Goal: Use online tool/utility: Utilize a website feature to perform a specific function

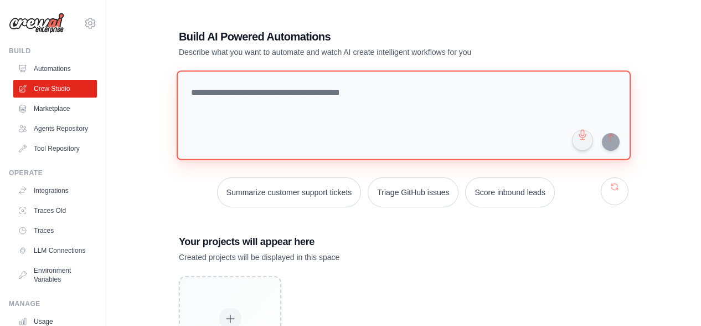
scroll to position [-1, 0]
click at [282, 120] on textarea at bounding box center [404, 115] width 454 height 90
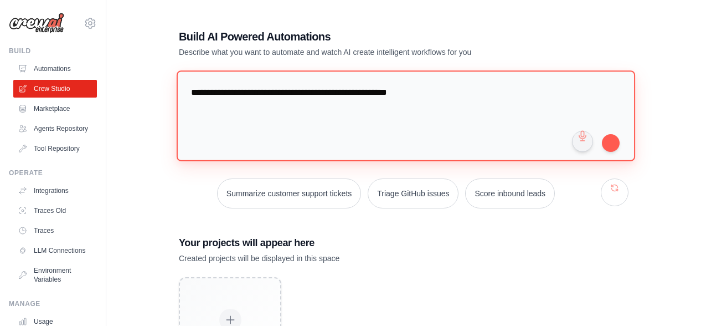
paste textarea "**********"
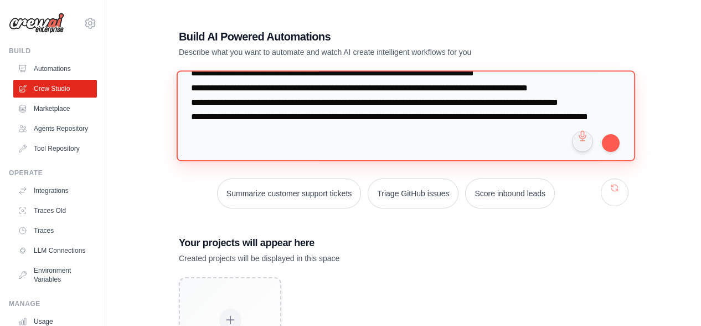
scroll to position [135, 0]
type textarea "**********"
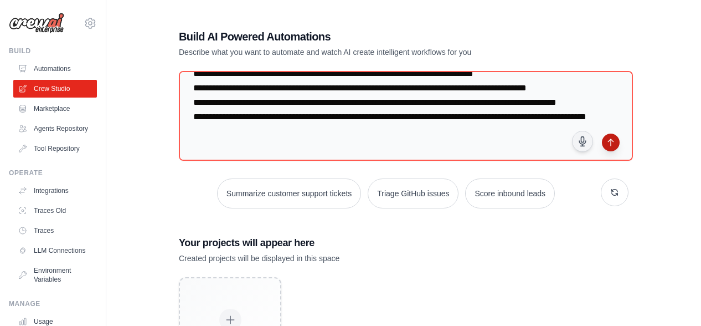
click at [614, 143] on button "submit" at bounding box center [611, 142] width 18 height 18
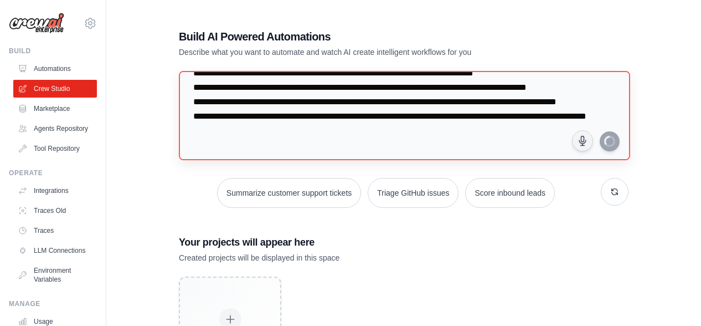
scroll to position [0, 0]
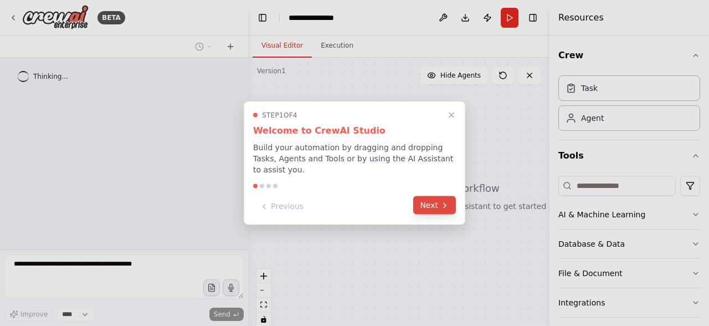
click at [435, 202] on button "Next" at bounding box center [434, 205] width 43 height 18
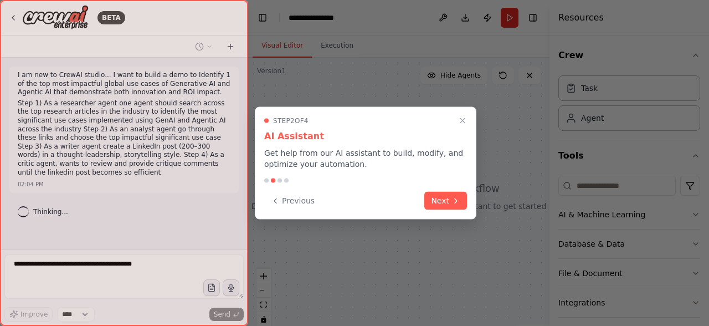
click at [435, 202] on button "Next" at bounding box center [445, 201] width 43 height 18
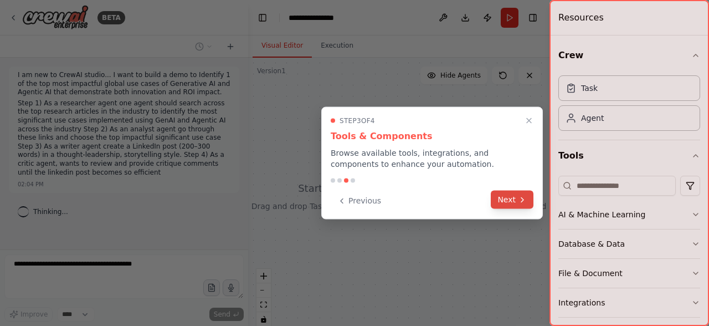
click at [508, 202] on button "Next" at bounding box center [512, 200] width 43 height 18
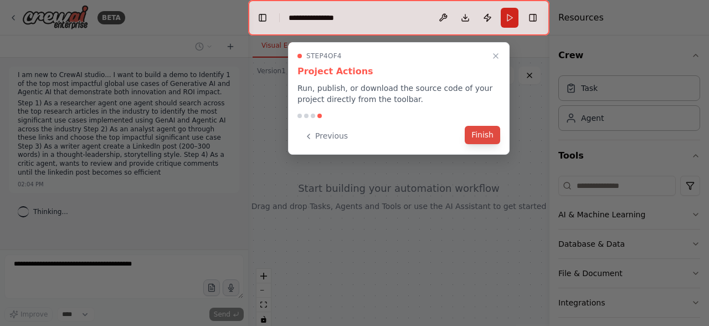
click at [480, 138] on button "Finish" at bounding box center [482, 135] width 35 height 18
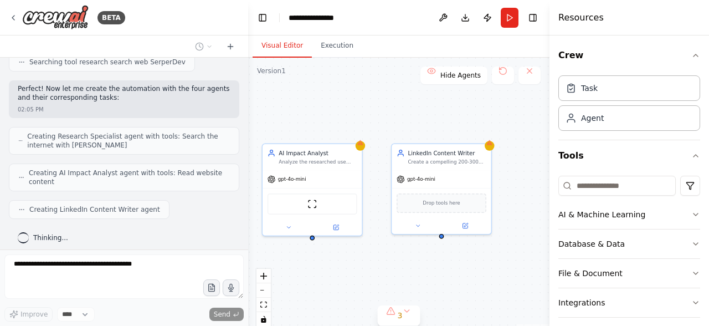
scroll to position [346, 0]
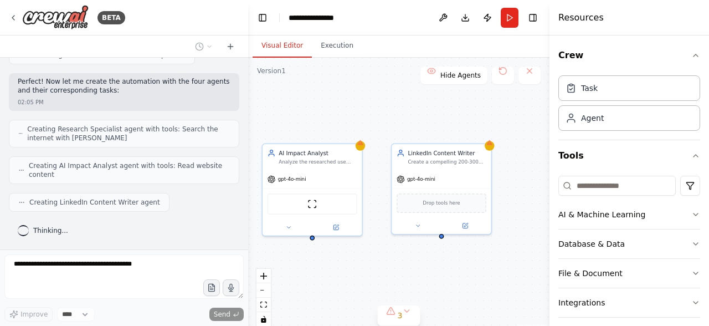
drag, startPoint x: 486, startPoint y: 276, endPoint x: 294, endPoint y: 285, distance: 192.4
click at [294, 285] on div "Research Specialist Search and identify the most significant use cases of Gener…" at bounding box center [398, 196] width 301 height 277
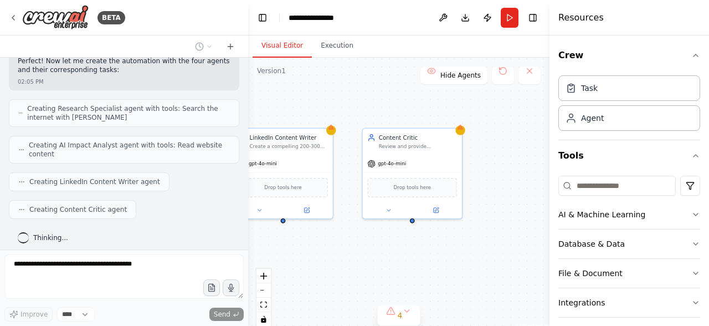
drag, startPoint x: 507, startPoint y: 264, endPoint x: 348, endPoint y: 249, distance: 159.6
click at [348, 249] on div "Research Specialist Search and identify the most significant use cases of Gener…" at bounding box center [398, 196] width 301 height 277
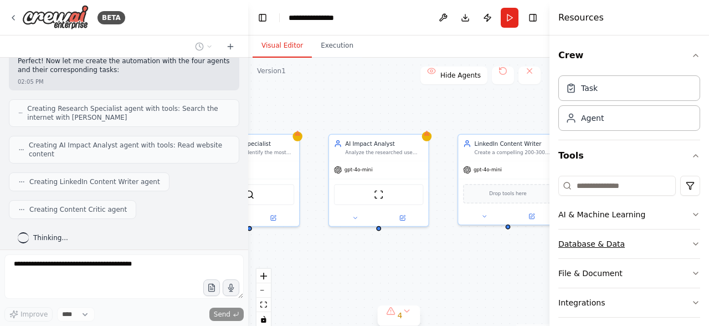
drag, startPoint x: 348, startPoint y: 249, endPoint x: 574, endPoint y: 255, distance: 226.6
click at [575, 255] on div "BETA I am new to CrewAI studio... I want to build a demo to Identify 1 of the t…" at bounding box center [354, 163] width 709 height 326
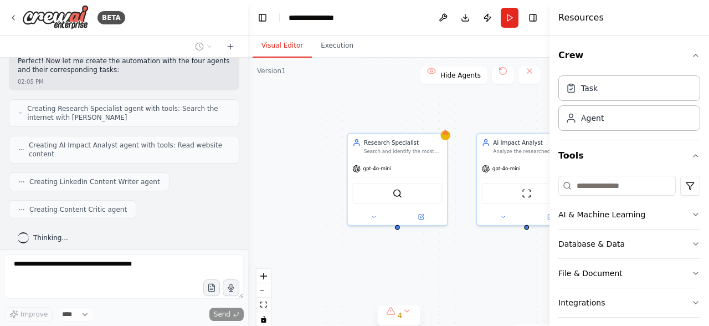
drag, startPoint x: 371, startPoint y: 241, endPoint x: 527, endPoint y: 241, distance: 156.2
click at [527, 241] on div "Research Specialist Search and identify the most significant use cases of Gener…" at bounding box center [398, 196] width 301 height 277
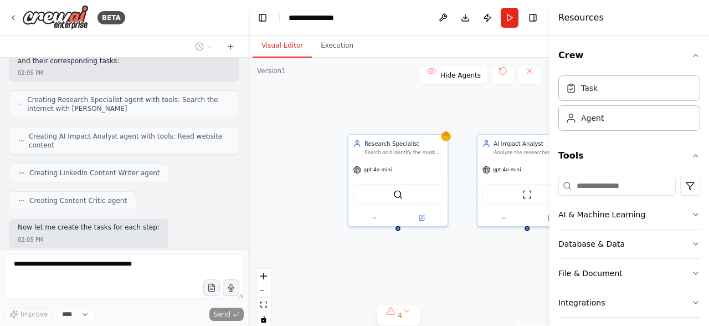
scroll to position [411, 0]
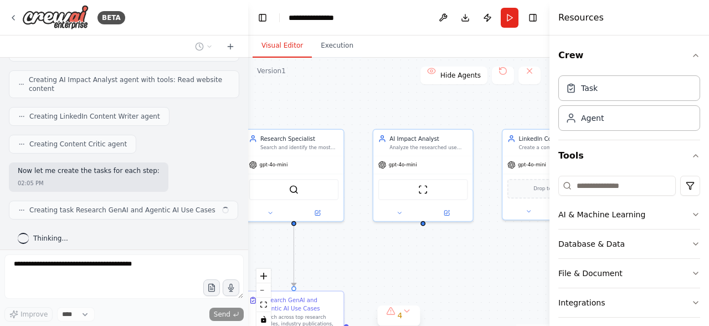
drag, startPoint x: 527, startPoint y: 241, endPoint x: 412, endPoint y: 236, distance: 114.8
click at [412, 236] on div ".deletable-edge-delete-btn { width: 20px; height: 20px; border: 0px solid #ffff…" at bounding box center [398, 196] width 301 height 277
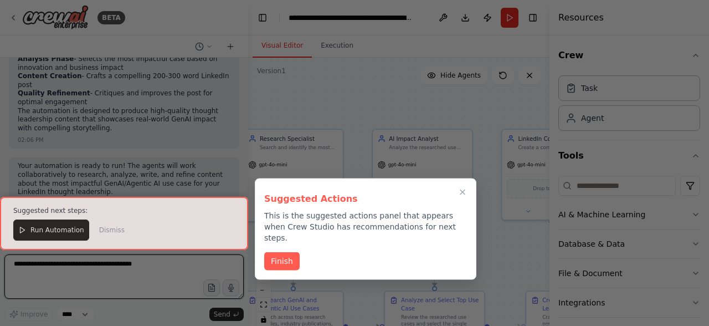
scroll to position [981, 0]
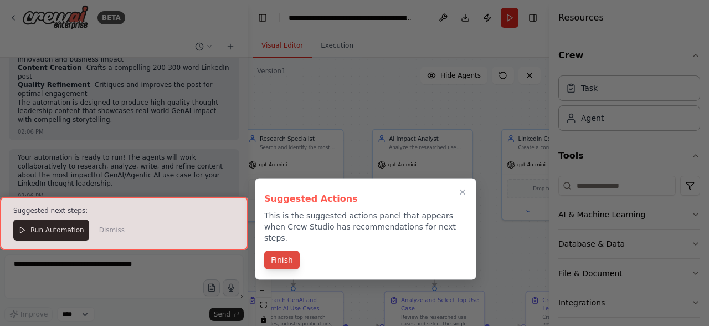
click at [285, 251] on button "Finish" at bounding box center [281, 260] width 35 height 18
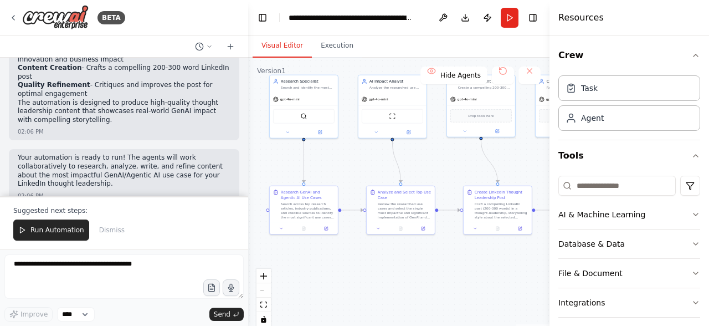
drag, startPoint x: 378, startPoint y: 245, endPoint x: 359, endPoint y: 164, distance: 82.9
click at [359, 164] on div ".deletable-edge-delete-btn { width: 20px; height: 20px; border: 0px solid #ffff…" at bounding box center [398, 196] width 301 height 277
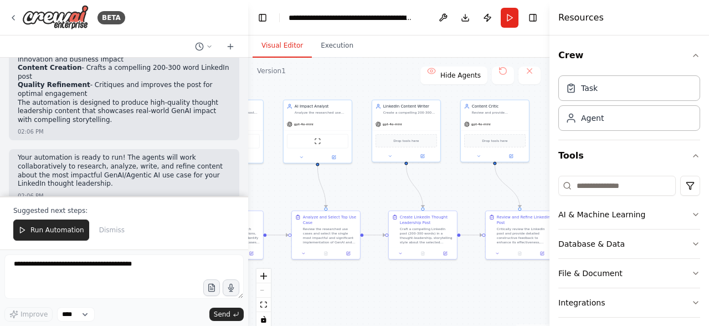
drag, startPoint x: 470, startPoint y: 265, endPoint x: 395, endPoint y: 277, distance: 75.7
click at [397, 280] on div ".deletable-edge-delete-btn { width: 20px; height: 20px; border: 0px solid #ffff…" at bounding box center [398, 196] width 301 height 277
